Goal: Task Accomplishment & Management: Manage account settings

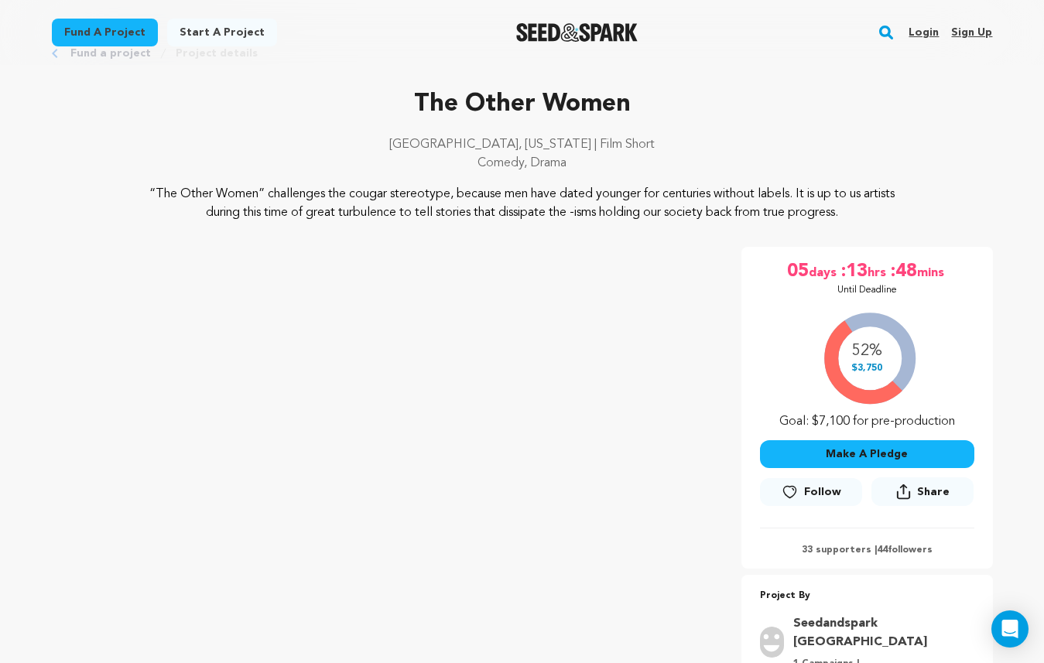
scroll to position [52, 0]
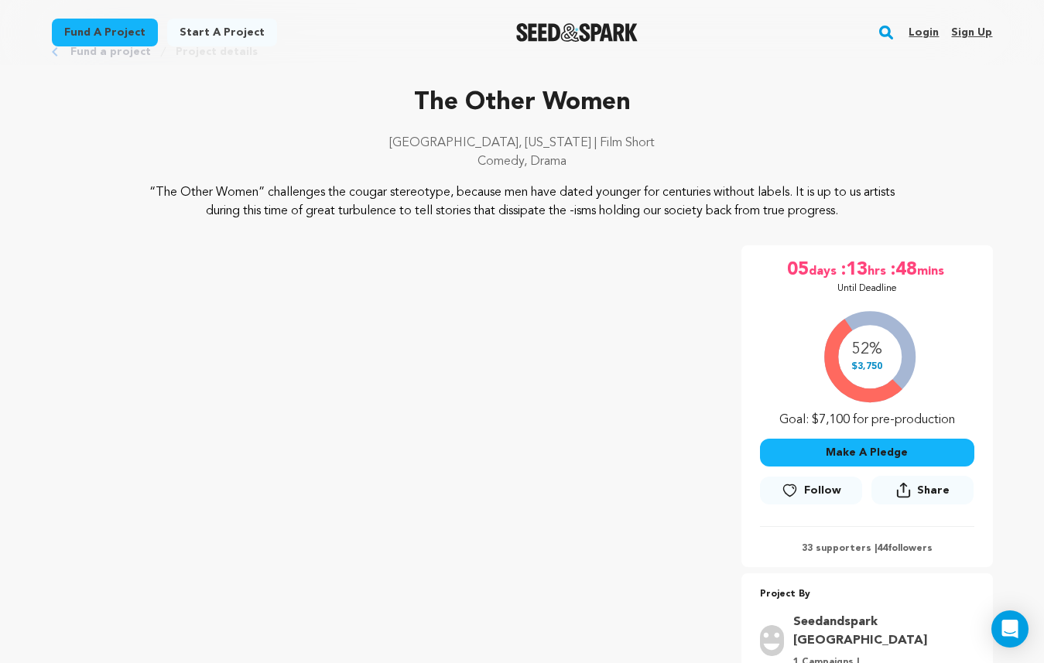
click at [934, 21] on link "Login" at bounding box center [924, 32] width 30 height 25
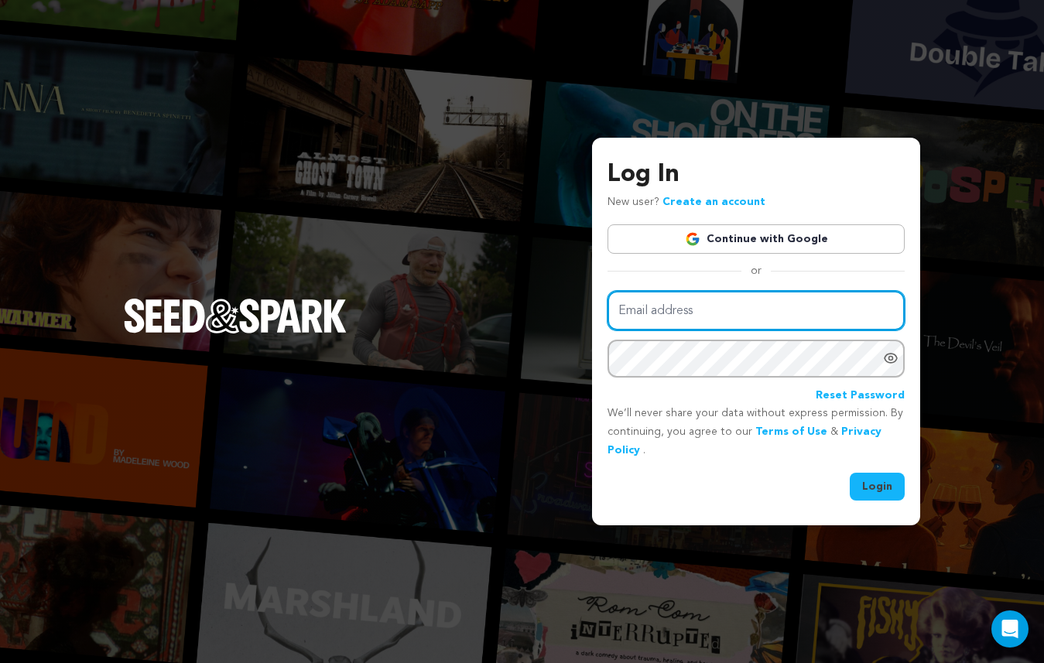
type input "[EMAIL_ADDRESS][DOMAIN_NAME]"
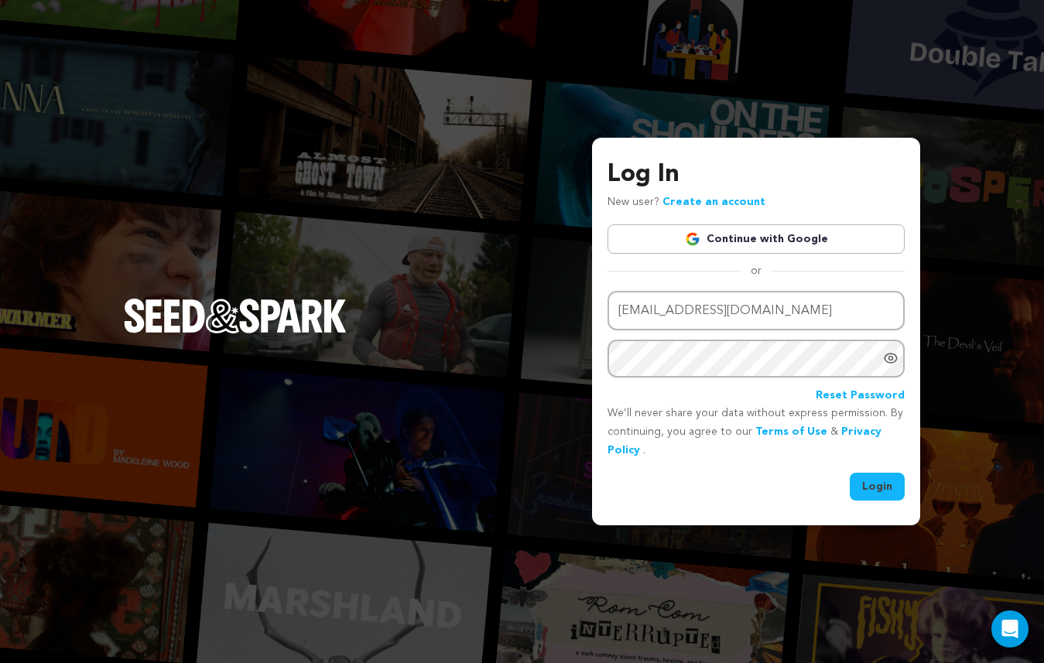
click at [883, 480] on button "Login" at bounding box center [877, 487] width 55 height 28
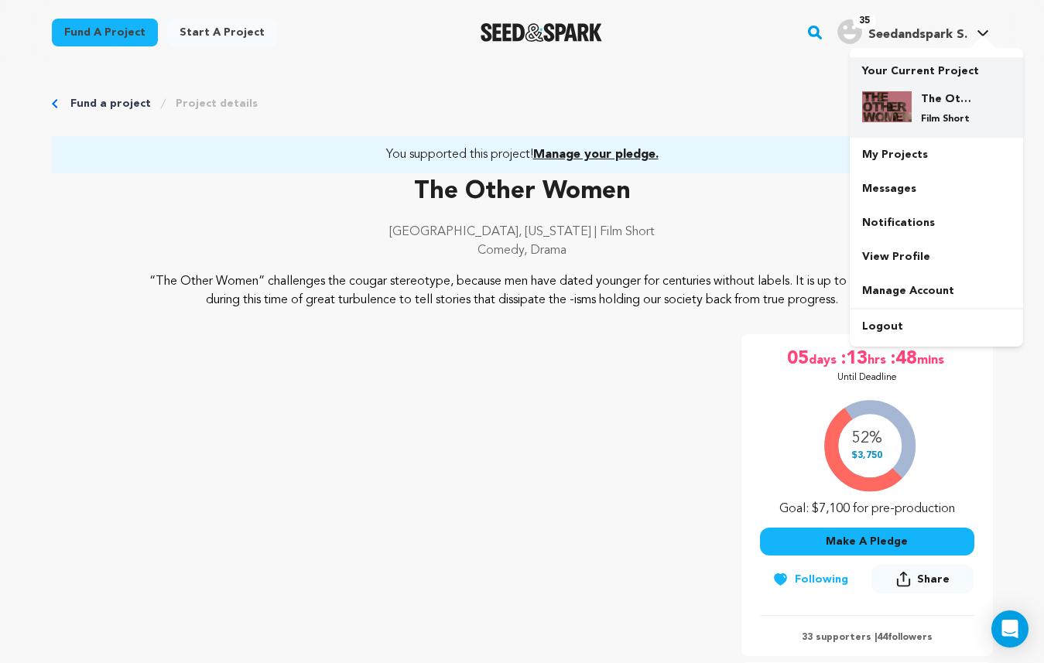
click at [901, 106] on img at bounding box center [887, 106] width 50 height 31
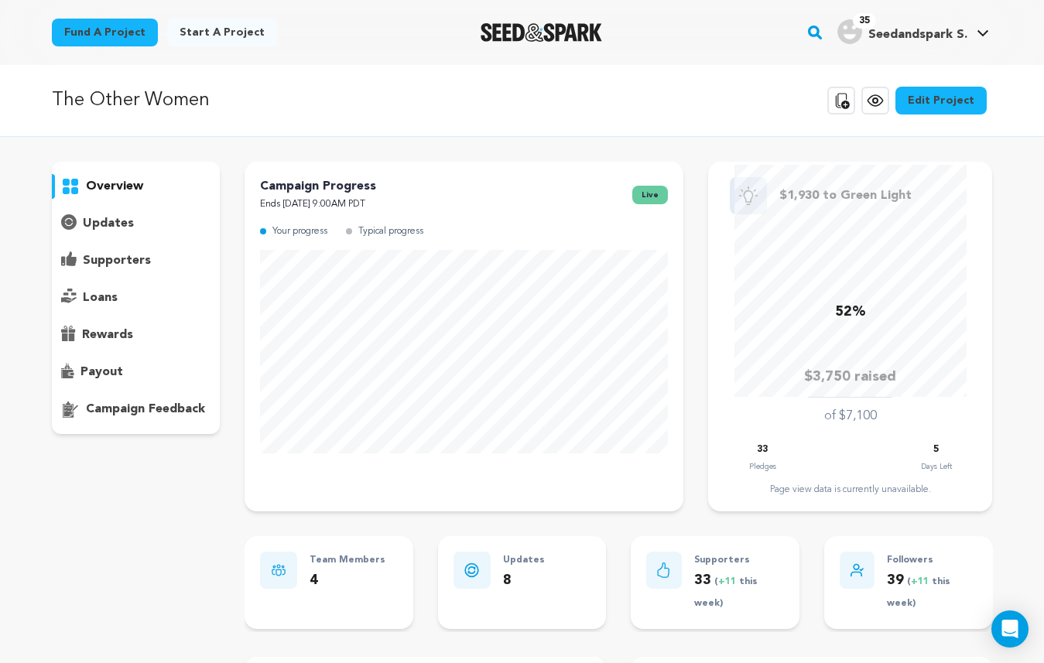
click at [134, 259] on p "supporters" at bounding box center [117, 261] width 68 height 19
